Goal: Information Seeking & Learning: Learn about a topic

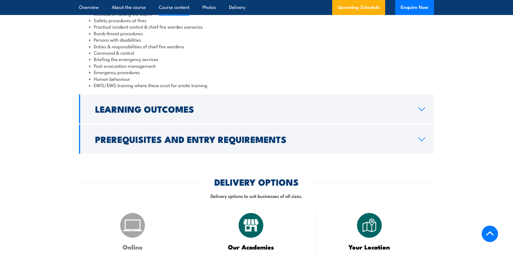
scroll to position [610, 0]
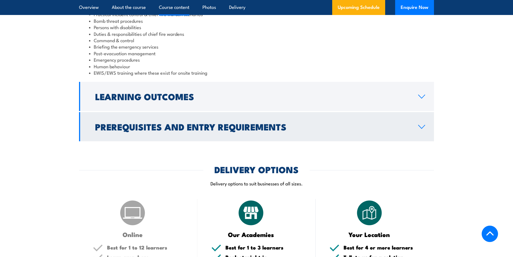
click at [235, 130] on h2 "Prerequisites and Entry Requirements" at bounding box center [252, 126] width 314 height 8
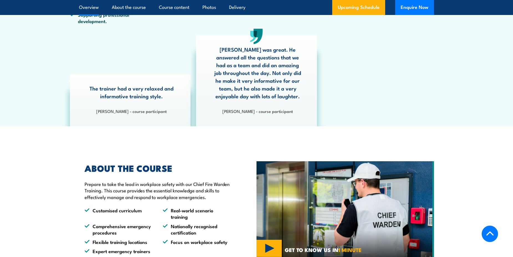
scroll to position [247, 0]
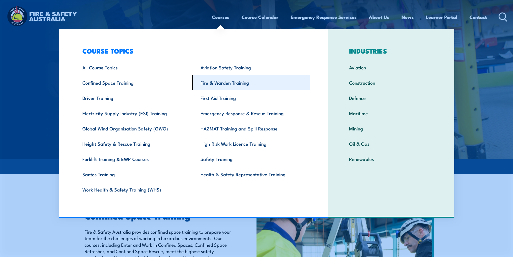
click at [220, 81] on link "Fire & Warden Training" at bounding box center [251, 82] width 118 height 15
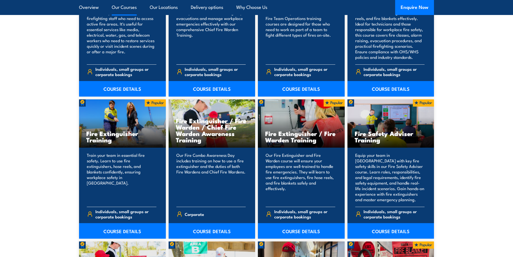
scroll to position [527, 0]
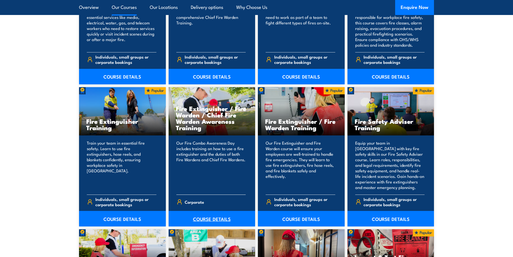
click at [202, 216] on link "COURSE DETAILS" at bounding box center [212, 219] width 87 height 16
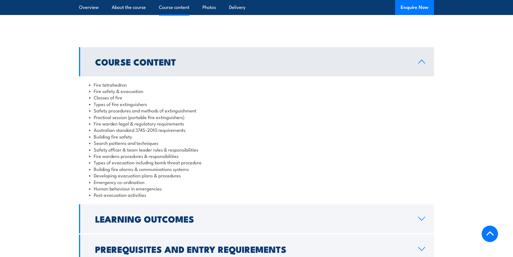
scroll to position [471, 0]
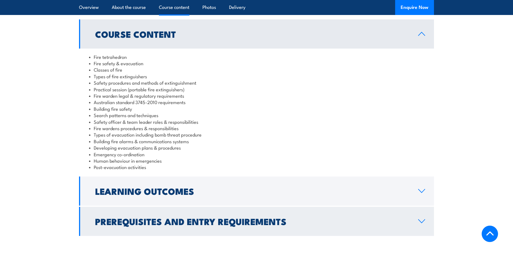
click at [248, 217] on h2 "Prerequisites and Entry Requirements" at bounding box center [252, 221] width 314 height 8
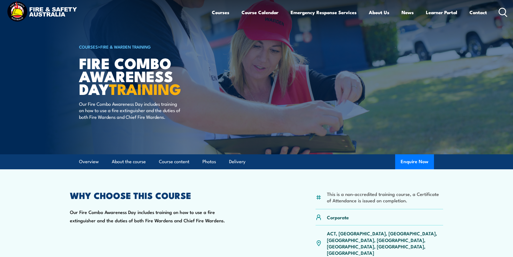
scroll to position [0, 0]
